Goal: Task Accomplishment & Management: Manage account settings

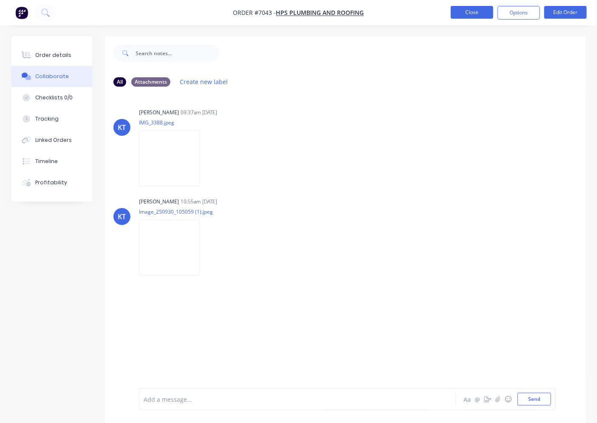
click at [475, 14] on button "Close" at bounding box center [472, 12] width 42 height 13
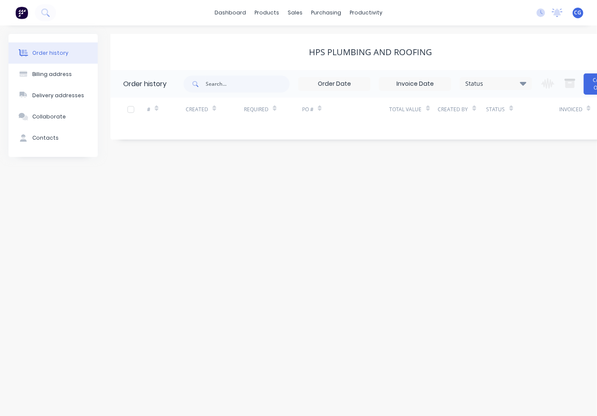
click at [298, 11] on div "sales" at bounding box center [294, 12] width 23 height 13
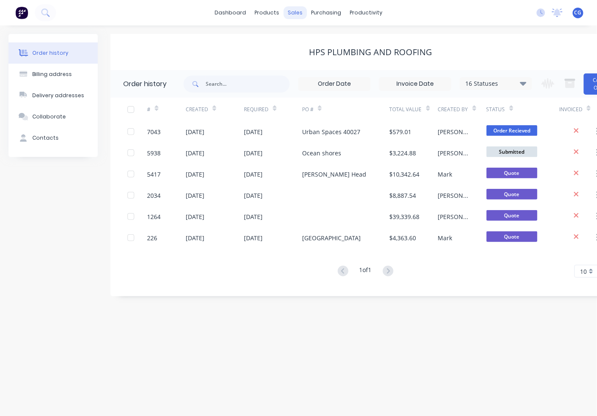
click at [299, 11] on div "sales" at bounding box center [294, 12] width 23 height 13
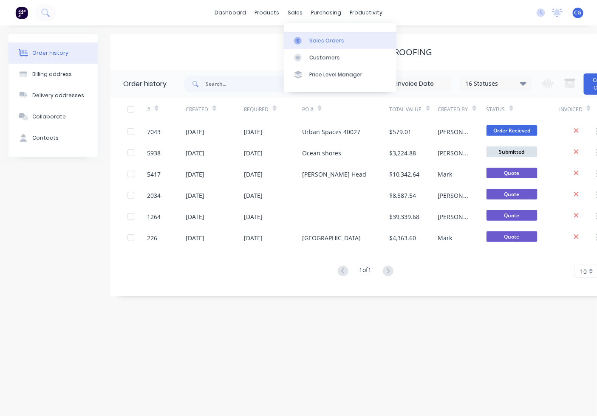
click at [308, 37] on link "Sales Orders" at bounding box center [340, 40] width 113 height 17
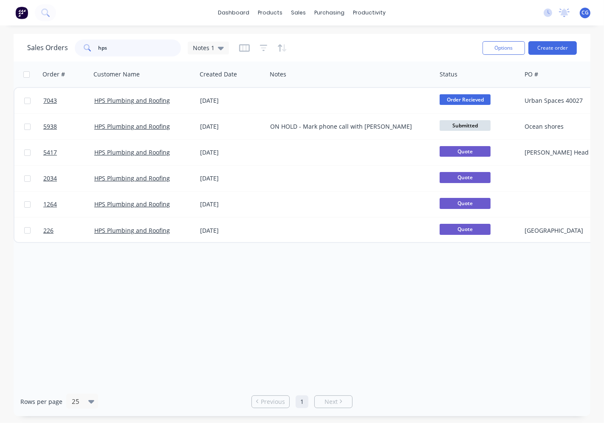
click at [103, 47] on input "hps" at bounding box center [140, 48] width 83 height 17
drag, startPoint x: 103, startPoint y: 47, endPoint x: 113, endPoint y: 47, distance: 10.2
click at [105, 47] on input "hps" at bounding box center [140, 48] width 83 height 17
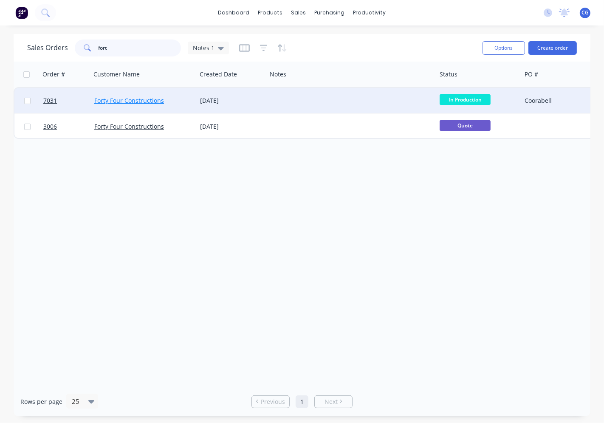
type input "fort"
click at [150, 100] on link "Forty Four Constructions" at bounding box center [129, 100] width 70 height 8
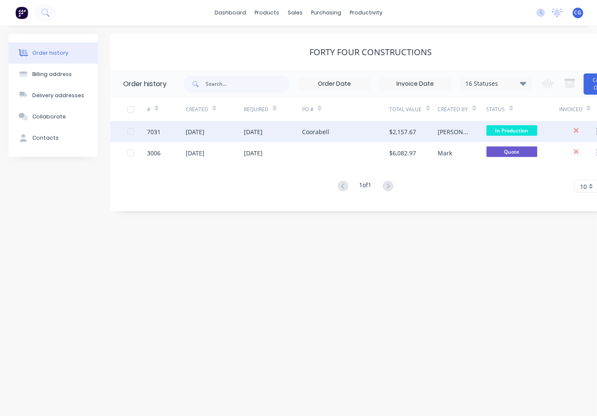
click at [421, 135] on div "$2,157.67" at bounding box center [414, 131] width 48 height 21
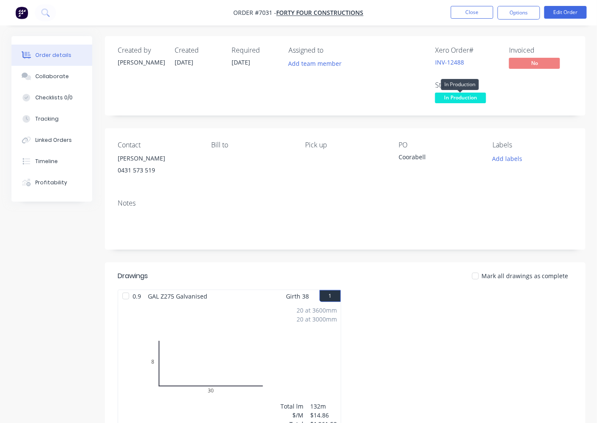
click at [478, 103] on span "In Production" at bounding box center [460, 98] width 51 height 11
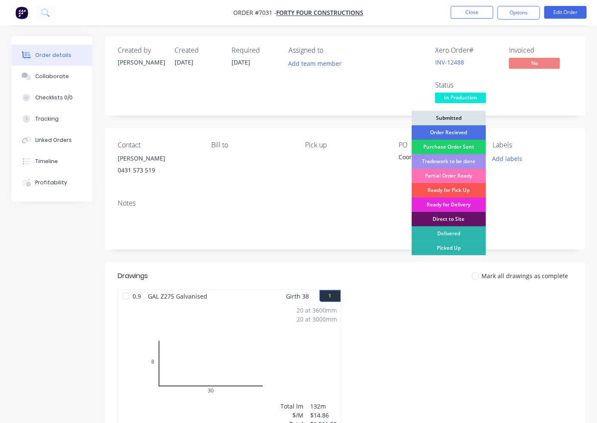
drag, startPoint x: 459, startPoint y: 190, endPoint x: 461, endPoint y: 197, distance: 7.1
click at [459, 190] on div "Ready for Pick Up" at bounding box center [449, 190] width 74 height 14
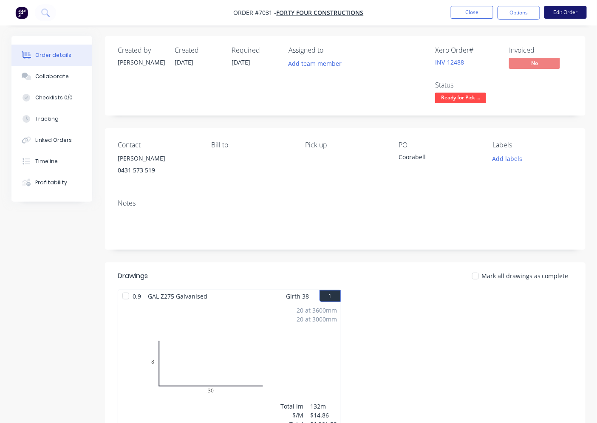
click at [555, 7] on button "Edit Order" at bounding box center [565, 12] width 42 height 13
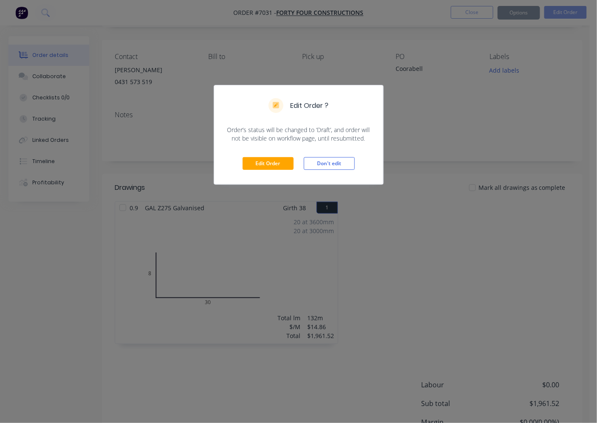
scroll to position [170, 0]
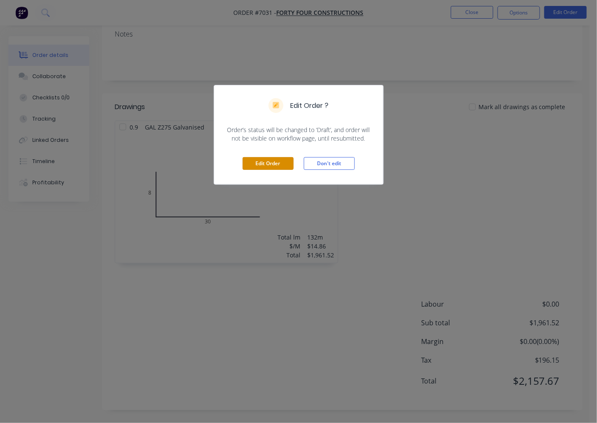
drag, startPoint x: 258, startPoint y: 160, endPoint x: 529, endPoint y: 346, distance: 328.5
click at [260, 160] on button "Edit Order" at bounding box center [268, 163] width 51 height 13
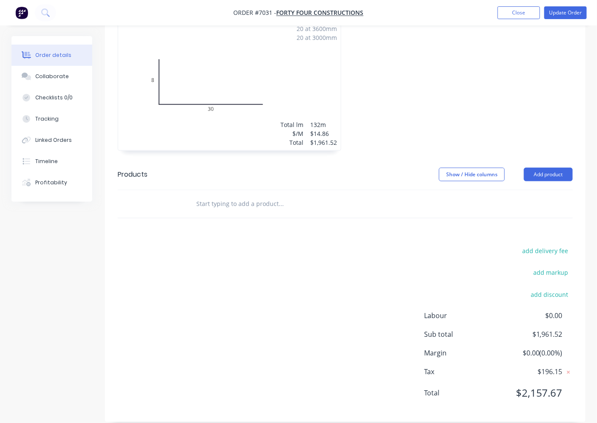
scroll to position [298, 0]
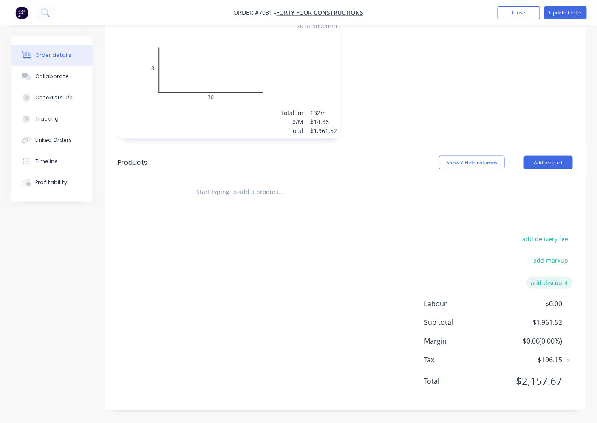
click at [551, 283] on button "add discount" at bounding box center [549, 282] width 46 height 11
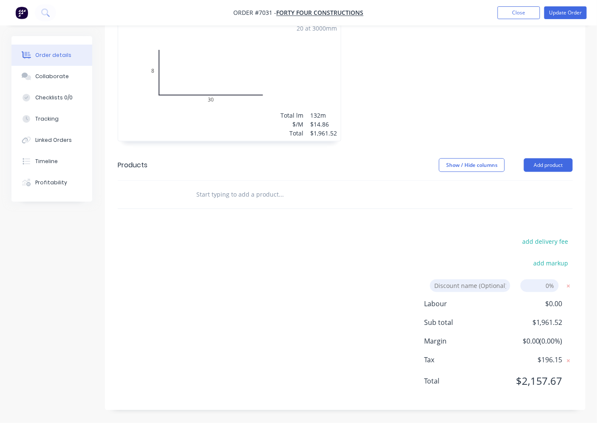
click at [542, 285] on input at bounding box center [539, 286] width 38 height 13
type input "10"
click input "submit" at bounding box center [0, 0] width 0 height 0
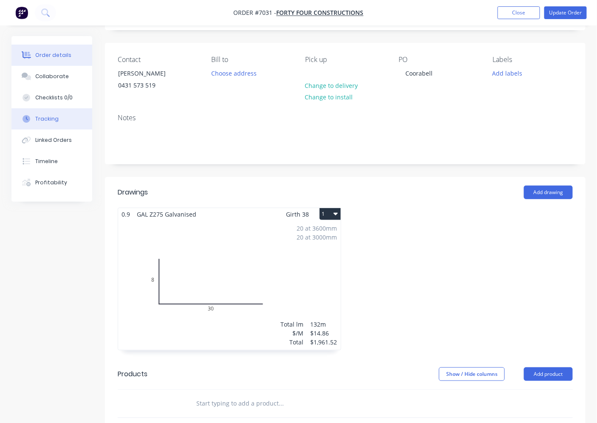
scroll to position [82, 0]
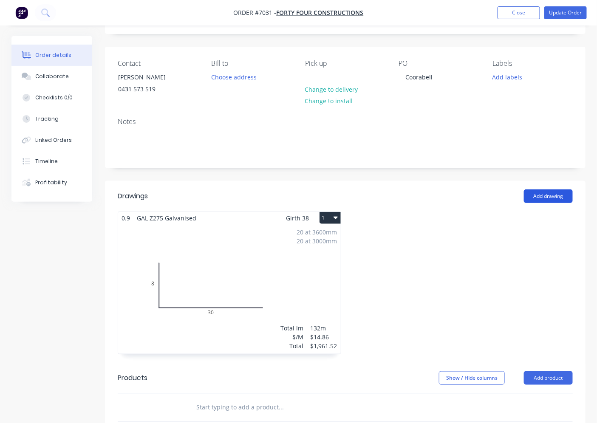
click at [539, 191] on button "Add drawing" at bounding box center [548, 196] width 49 height 14
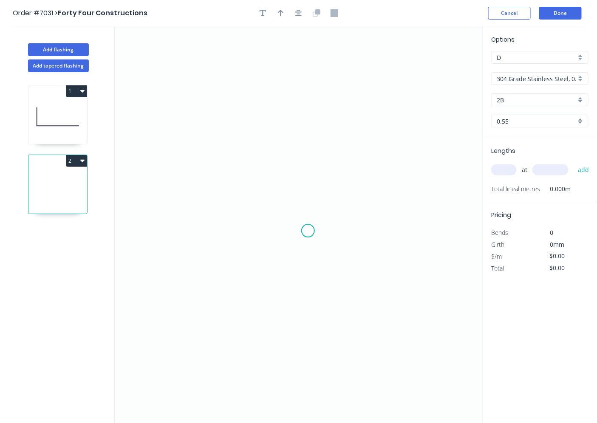
click at [189, 226] on icon "0" at bounding box center [299, 224] width 368 height 397
click at [288, 157] on icon "0" at bounding box center [299, 224] width 368 height 397
drag, startPoint x: 74, startPoint y: 159, endPoint x: 69, endPoint y: 171, distance: 12.6
click at [75, 160] on button "2" at bounding box center [76, 161] width 21 height 12
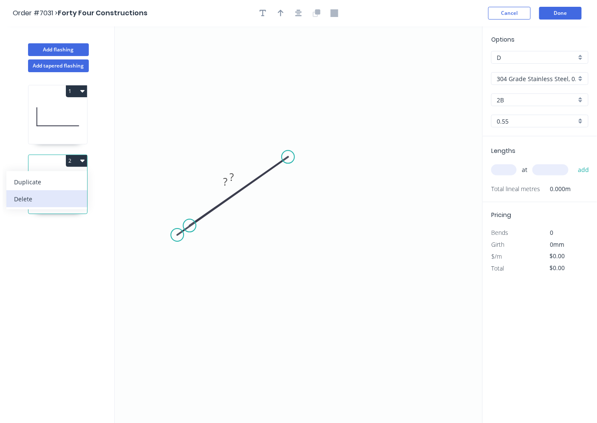
click at [54, 196] on div "Delete" at bounding box center [46, 199] width 65 height 12
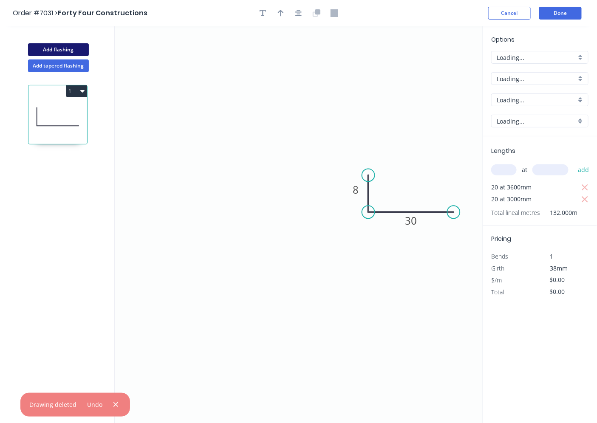
type input "$14.86"
type input "$1,961.52"
click at [48, 51] on button "Add flashing" at bounding box center [58, 49] width 61 height 13
type input "$0.00"
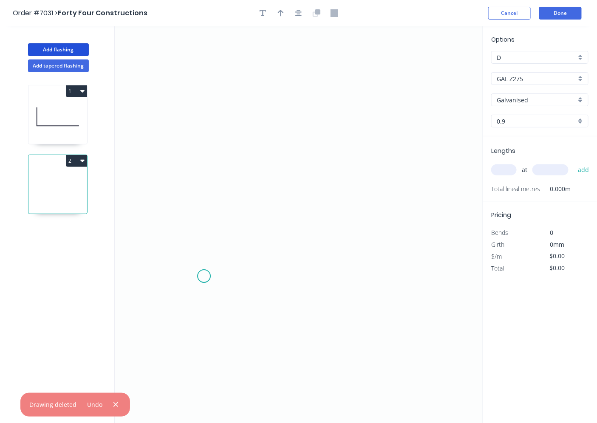
drag, startPoint x: 223, startPoint y: 247, endPoint x: 300, endPoint y: 184, distance: 99.9
click at [245, 229] on icon "0" at bounding box center [299, 224] width 368 height 397
drag, startPoint x: 328, startPoint y: 151, endPoint x: 279, endPoint y: 191, distance: 63.7
click at [324, 156] on icon "0 ?" at bounding box center [299, 224] width 368 height 397
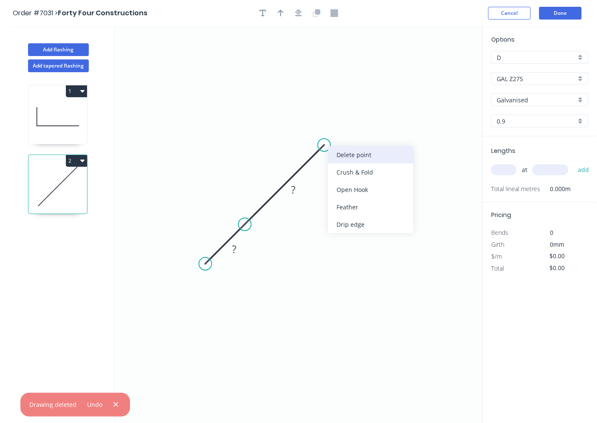
click at [345, 155] on div "Delete point" at bounding box center [370, 154] width 85 height 17
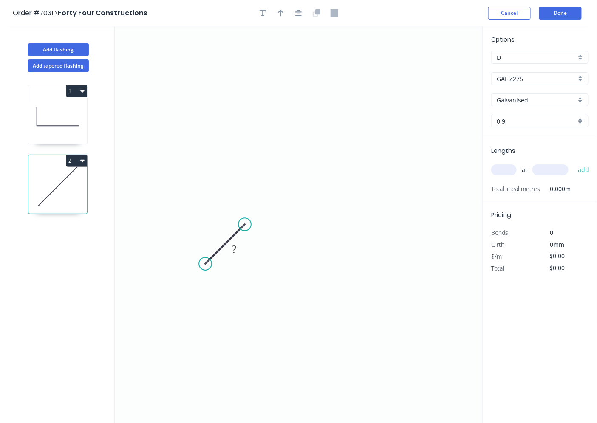
drag, startPoint x: 188, startPoint y: 266, endPoint x: 198, endPoint y: 262, distance: 11.0
drag, startPoint x: 243, startPoint y: 271, endPoint x: 266, endPoint y: 260, distance: 25.8
click at [248, 271] on div "Delete point" at bounding box center [248, 273] width 85 height 17
drag, startPoint x: 48, startPoint y: 336, endPoint x: 136, endPoint y: 302, distance: 95.1
click at [75, 323] on div "1 2" at bounding box center [59, 255] width 112 height 367
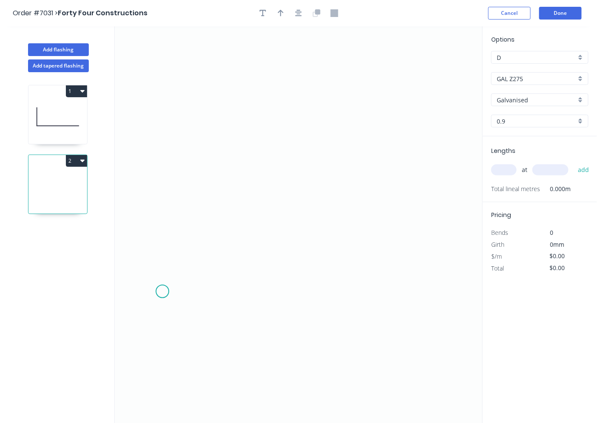
drag, startPoint x: 162, startPoint y: 292, endPoint x: 305, endPoint y: 194, distance: 172.9
click at [173, 283] on icon "0" at bounding box center [299, 224] width 368 height 397
drag, startPoint x: 379, startPoint y: 133, endPoint x: 368, endPoint y: 144, distance: 15.3
click at [379, 134] on icon "0 ?" at bounding box center [299, 224] width 368 height 397
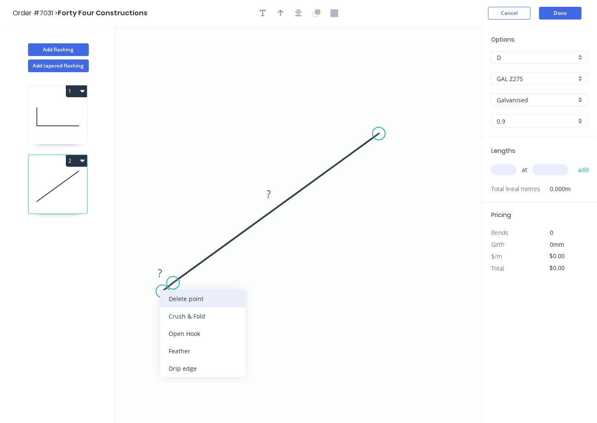
click at [184, 291] on div "Delete point" at bounding box center [202, 298] width 85 height 17
drag, startPoint x: 282, startPoint y: 218, endPoint x: 494, endPoint y: 302, distance: 227.5
click at [283, 218] on tspan "?" at bounding box center [283, 215] width 4 height 14
type input "$54.96"
click at [504, 165] on input "text" at bounding box center [503, 169] width 25 height 11
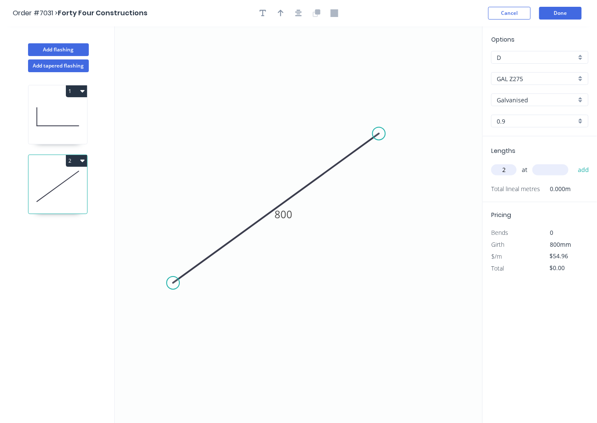
type input "2"
type input "3000"
click at [574, 163] on button "add" at bounding box center [584, 170] width 20 height 14
type input "$329.76"
click at [79, 164] on button "2" at bounding box center [76, 161] width 21 height 12
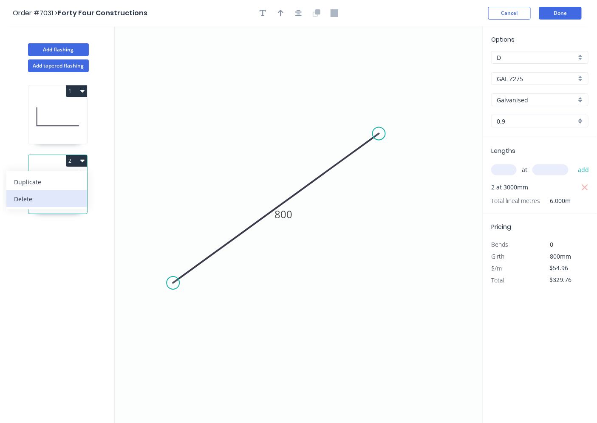
click at [66, 201] on div "Delete" at bounding box center [46, 199] width 65 height 12
type input "$14.86"
type input "$1,961.52"
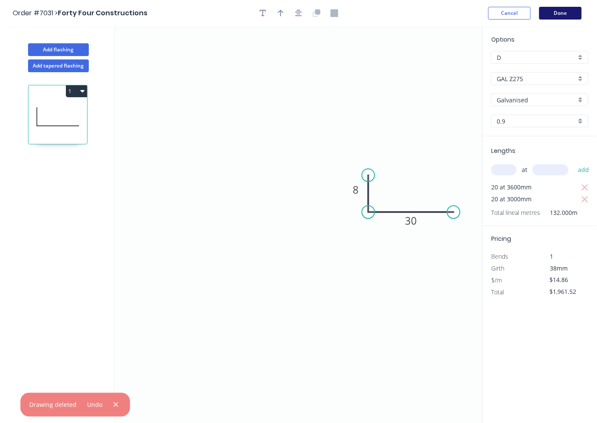
click at [575, 9] on button "Done" at bounding box center [560, 13] width 42 height 13
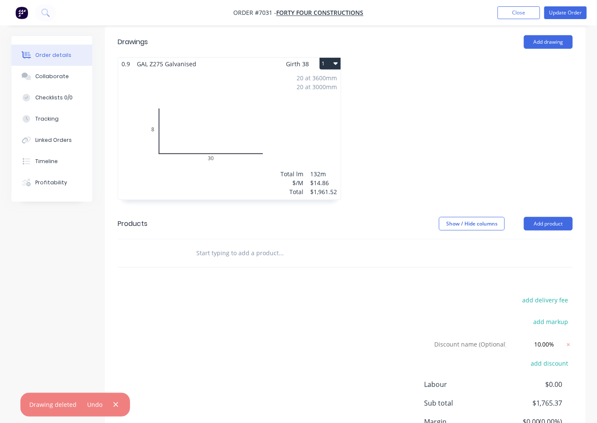
scroll to position [317, 0]
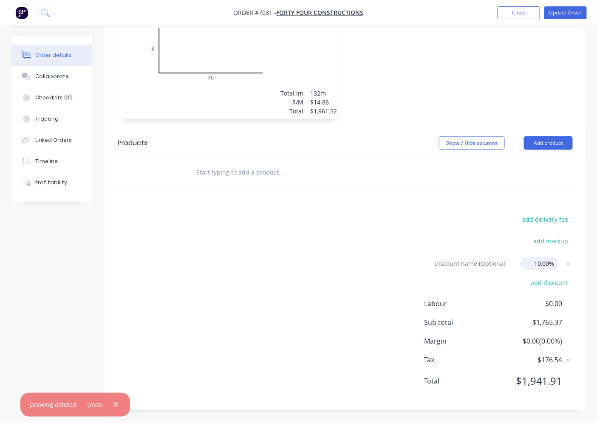
click at [545, 258] on input "10.00%" at bounding box center [539, 263] width 38 height 13
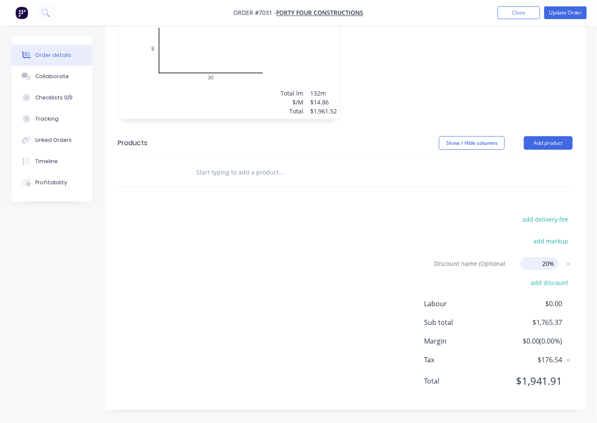
click input "submit" at bounding box center [0, 0] width 0 height 0
type input "20.00%"
drag, startPoint x: 277, startPoint y: 283, endPoint x: 301, endPoint y: 260, distance: 33.1
click at [285, 278] on div "add delivery fee add markup Discount name (Optional) 20.00% 20.00% 0% add disco…" at bounding box center [345, 306] width 455 height 184
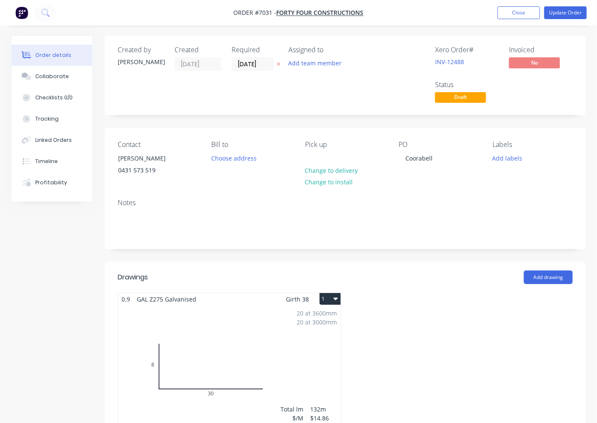
scroll to position [0, 0]
click at [568, 14] on button "Update Order" at bounding box center [565, 12] width 42 height 13
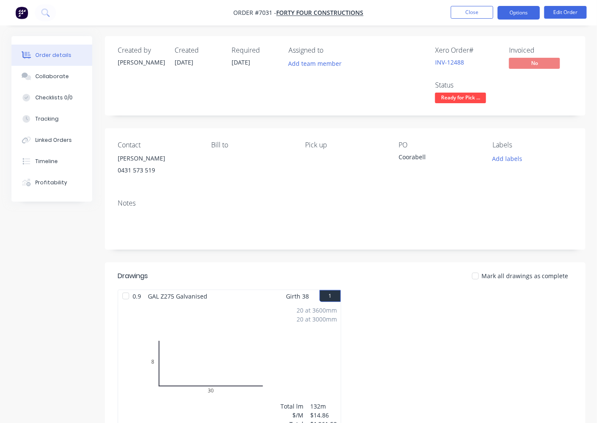
click at [519, 17] on button "Options" at bounding box center [518, 13] width 42 height 14
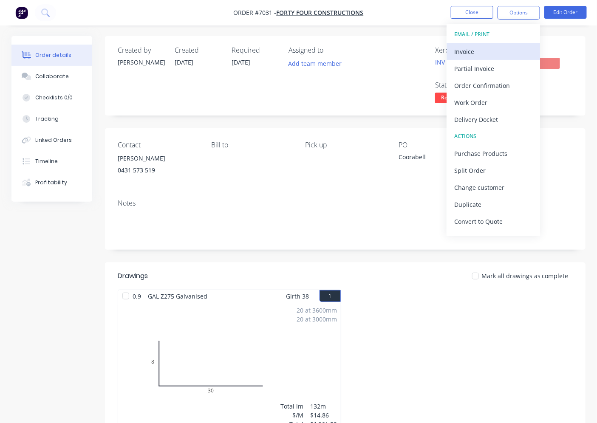
click at [478, 56] on div "Invoice" at bounding box center [493, 51] width 78 height 12
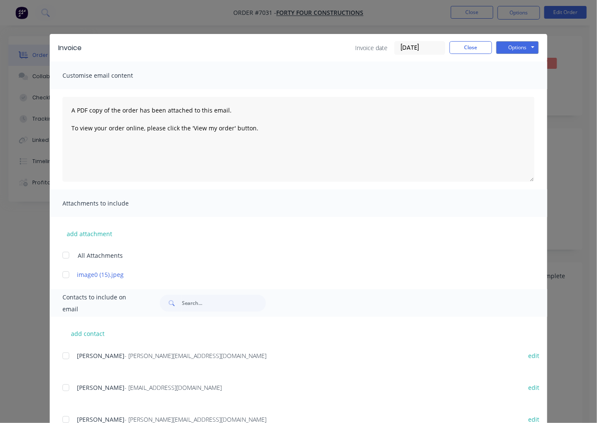
click at [65, 390] on div at bounding box center [65, 387] width 17 height 17
click at [522, 45] on button "Options" at bounding box center [517, 47] width 42 height 13
click at [517, 88] on button "Email" at bounding box center [523, 91] width 54 height 14
click at [452, 49] on button "Close" at bounding box center [470, 47] width 42 height 13
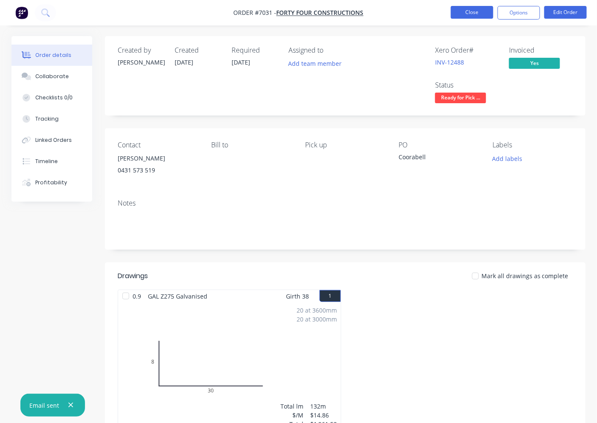
drag, startPoint x: 465, startPoint y: 19, endPoint x: 468, endPoint y: 14, distance: 5.5
click at [466, 18] on li "Close" at bounding box center [472, 13] width 42 height 14
click at [468, 14] on button "Close" at bounding box center [472, 12] width 42 height 13
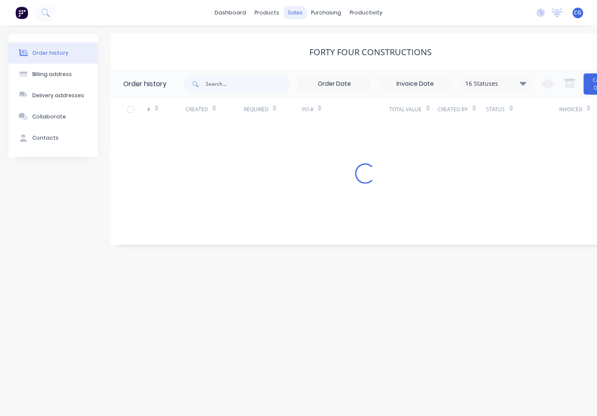
click at [292, 12] on div "sales" at bounding box center [294, 12] width 23 height 13
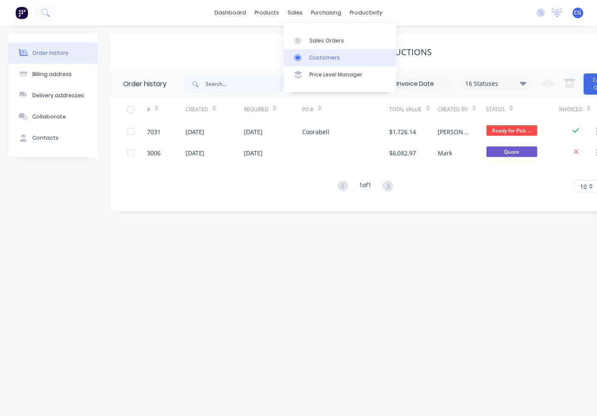
click at [328, 56] on div "Customers" at bounding box center [324, 58] width 31 height 8
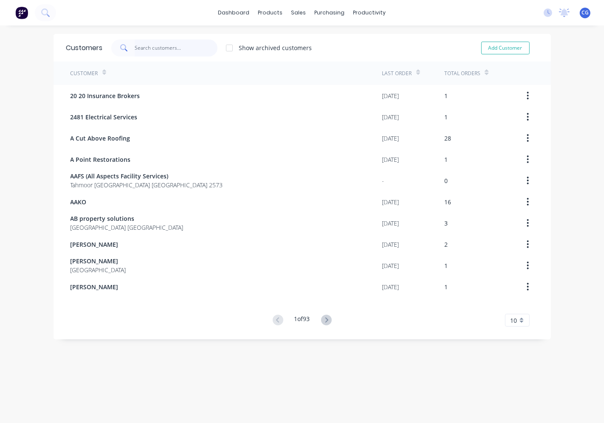
click at [148, 50] on input "text" at bounding box center [176, 48] width 83 height 17
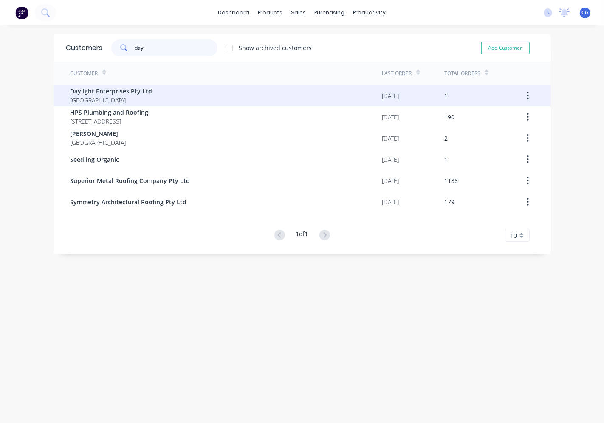
type input "day"
click at [155, 103] on div "Daylight Enterprises Pty Ltd [GEOGRAPHIC_DATA]" at bounding box center [227, 95] width 312 height 21
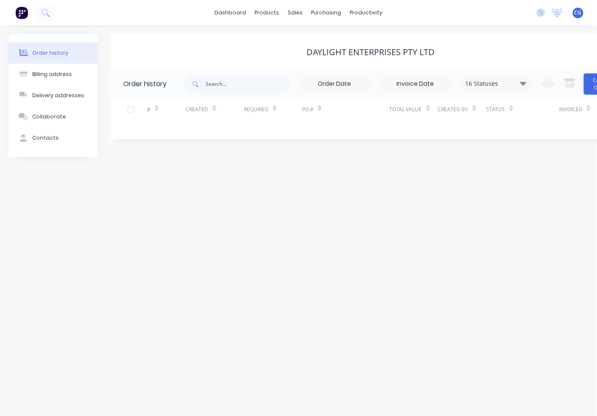
click at [519, 76] on div "16 Statuses Invoice Status Invoiced Not Invoiced Partial Order Status All Archi…" at bounding box center [358, 84] width 348 height 28
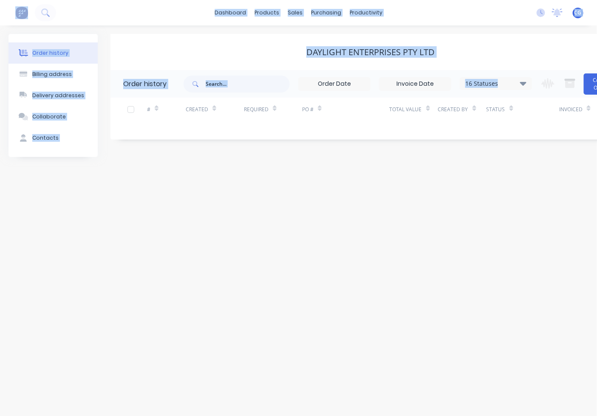
click at [522, 86] on icon at bounding box center [523, 83] width 6 height 10
click at [524, 203] on div "Archived" at bounding box center [513, 203] width 106 height 17
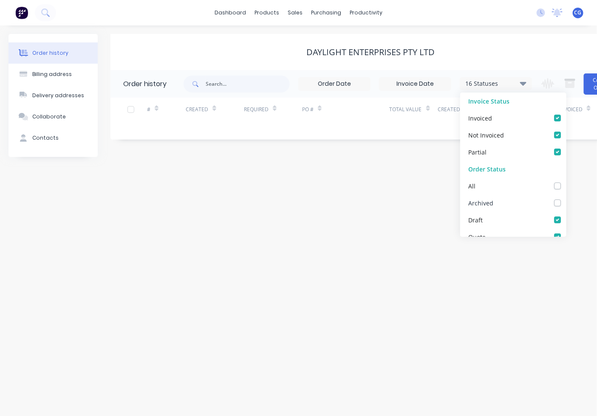
drag, startPoint x: 546, startPoint y: 201, endPoint x: 554, endPoint y: 203, distance: 8.7
click at [550, 201] on div "Archived" at bounding box center [513, 203] width 106 height 17
click at [566, 198] on label at bounding box center [566, 198] width 0 height 0
click at [566, 203] on input "checkbox" at bounding box center [569, 202] width 7 height 8
checkbox input "true"
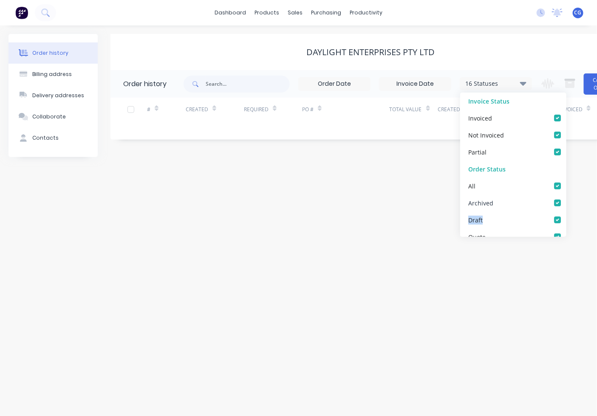
checkbox input "true"
click at [332, 264] on div "Order history Billing address Delivery addresses Collaborate Contacts Daylight …" at bounding box center [298, 220] width 597 height 391
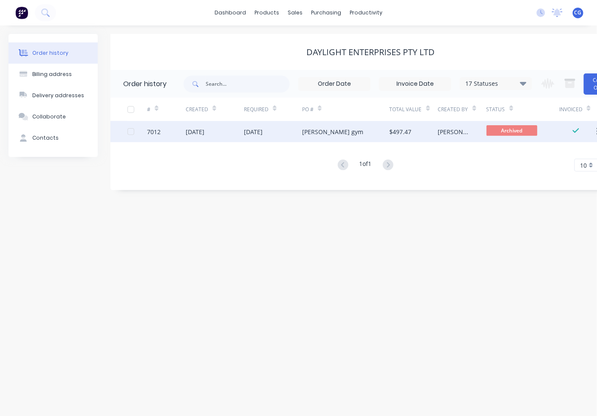
click at [345, 135] on div "[PERSON_NAME] gym" at bounding box center [346, 131] width 88 height 21
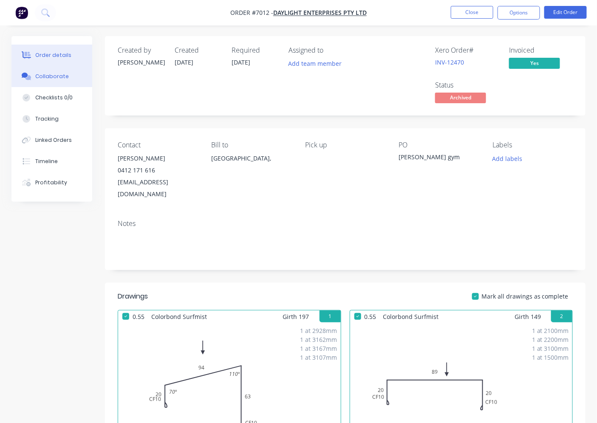
click at [44, 71] on button "Collaborate" at bounding box center [51, 76] width 81 height 21
